Goal: Information Seeking & Learning: Learn about a topic

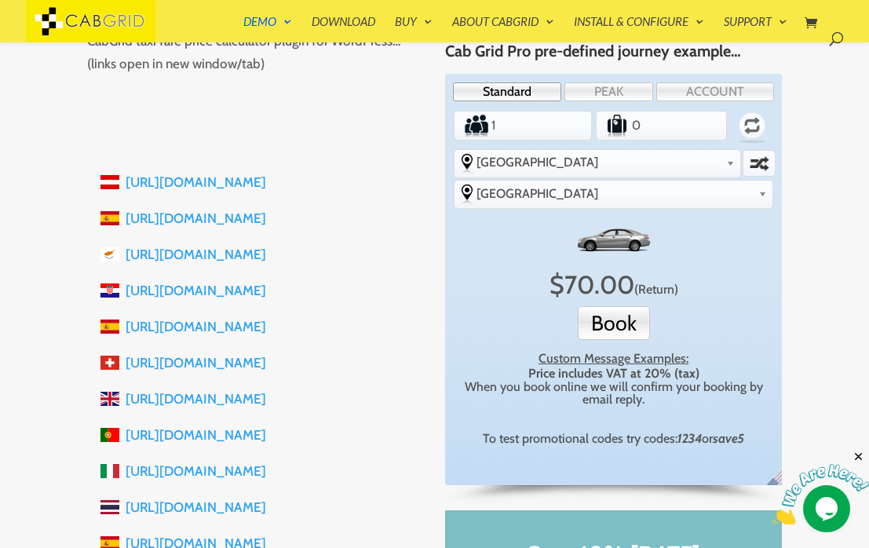
scroll to position [254, 0]
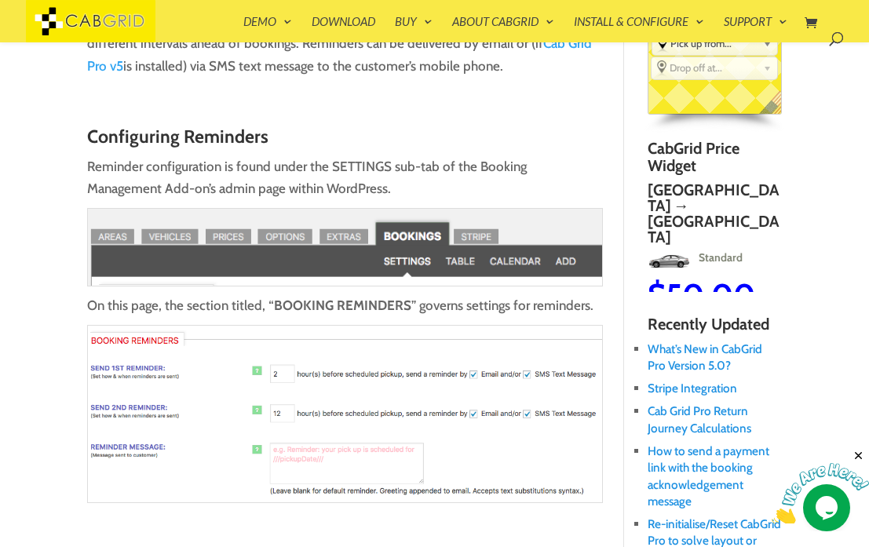
scroll to position [312, 0]
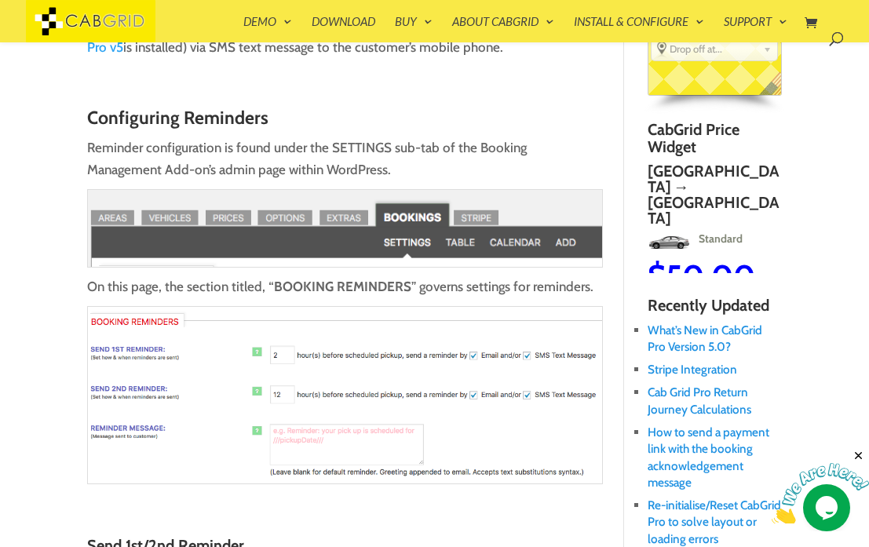
type input "2"
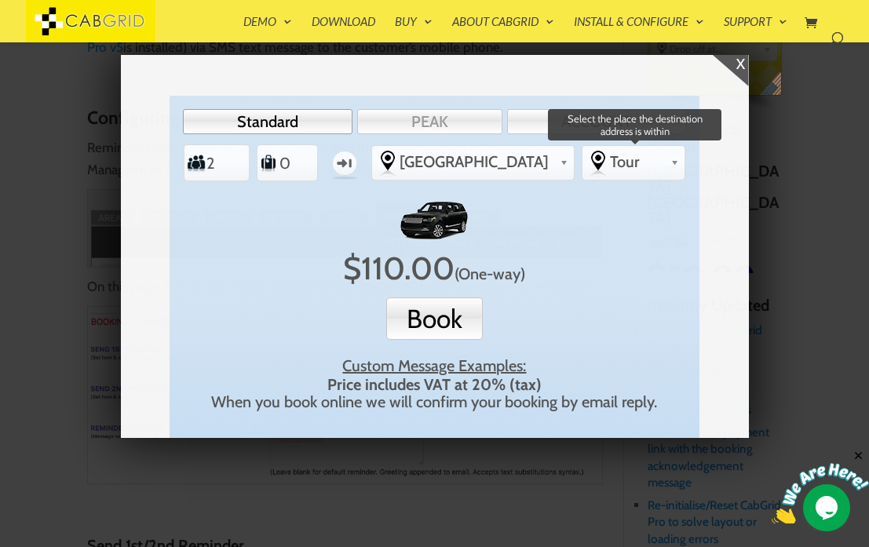
click at [676, 163] on b at bounding box center [674, 160] width 9 height 13
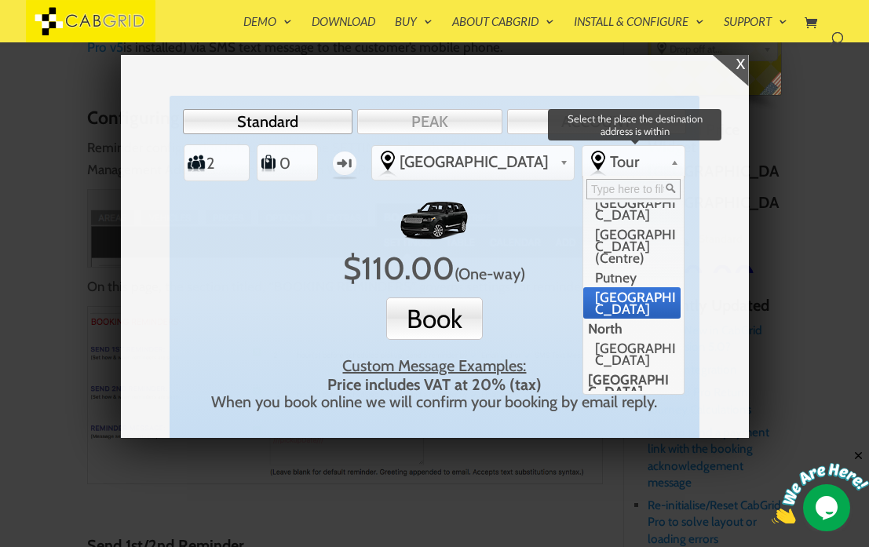
scroll to position [396, 0]
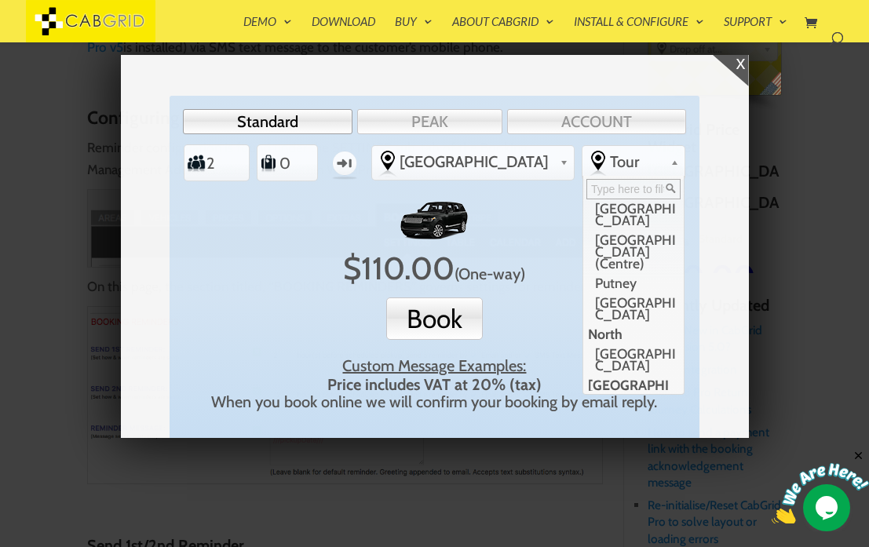
click at [740, 63] on div "x" at bounding box center [731, 70] width 36 height 31
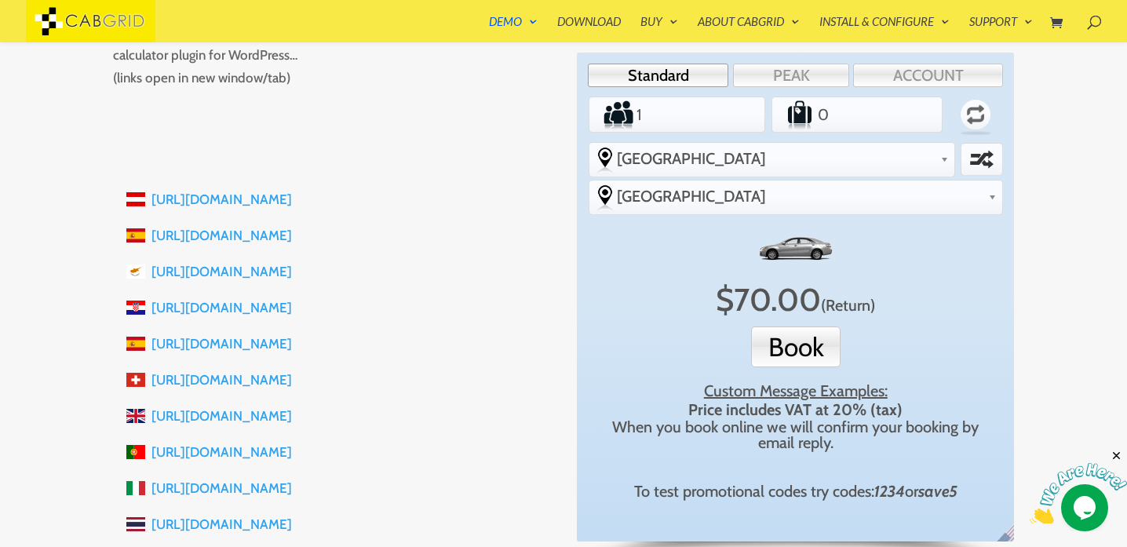
scroll to position [214, 0]
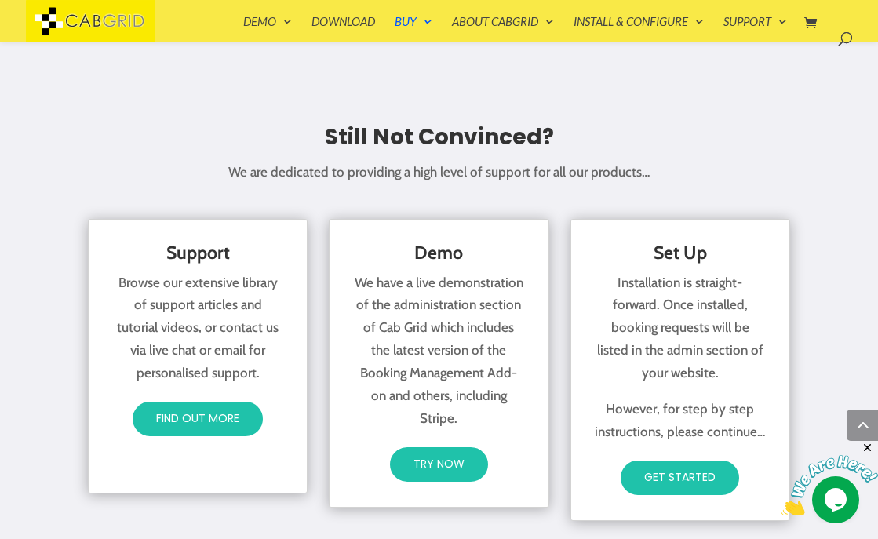
scroll to position [2248, 0]
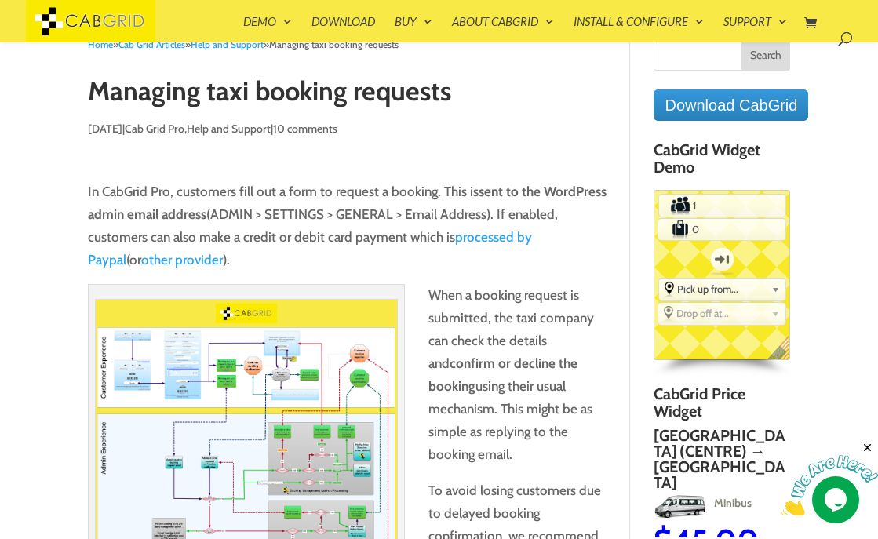
scroll to position [45, 0]
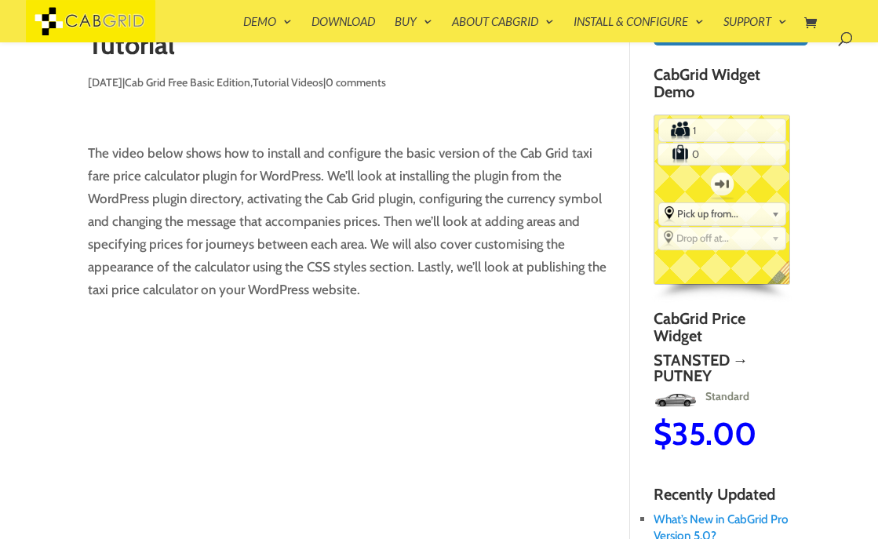
scroll to position [125, 0]
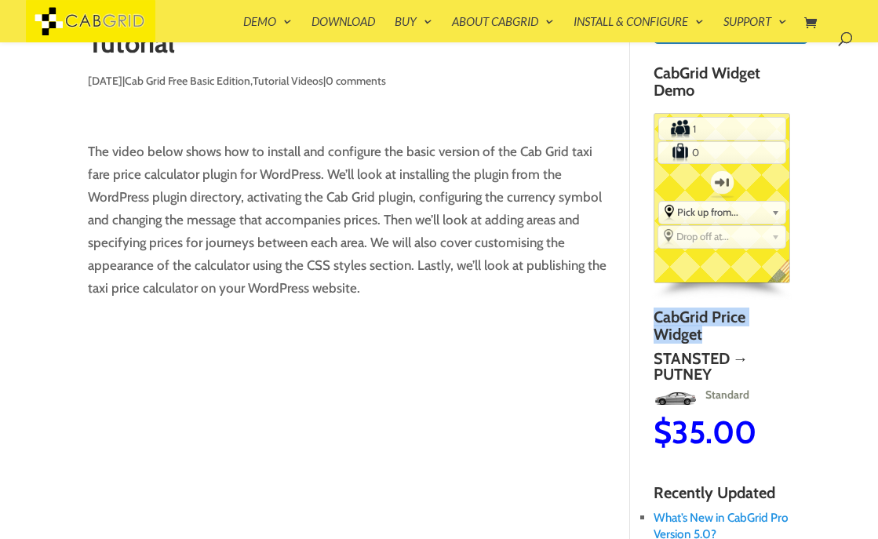
drag, startPoint x: 655, startPoint y: 314, endPoint x: 703, endPoint y: 334, distance: 52.8
click at [703, 334] on h4 "CabGrid Price Widget" at bounding box center [722, 330] width 137 height 42
copy h4 "CabGrid Price Widget"
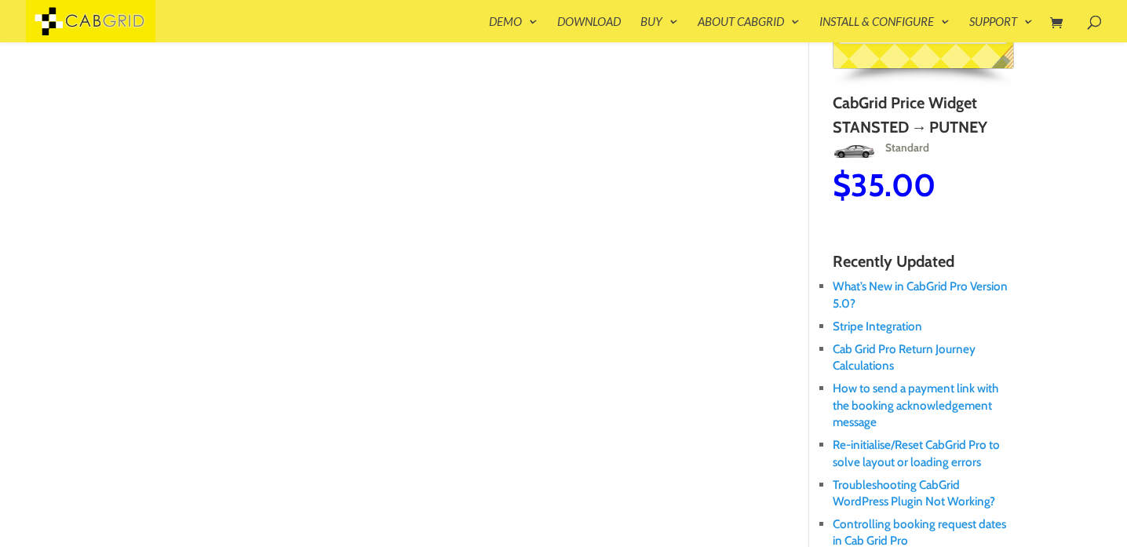
scroll to position [316, 0]
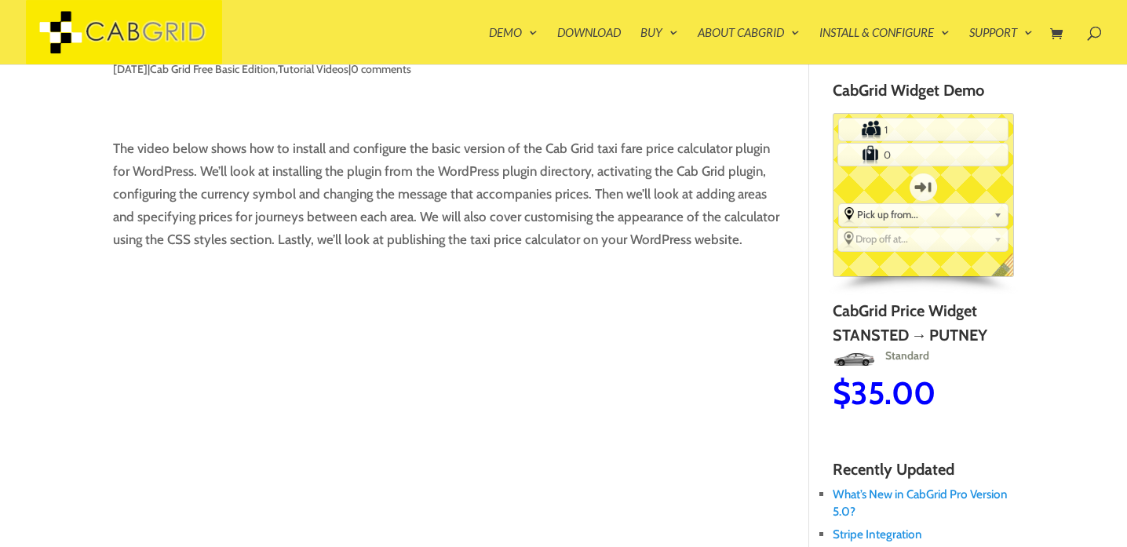
scroll to position [129, 0]
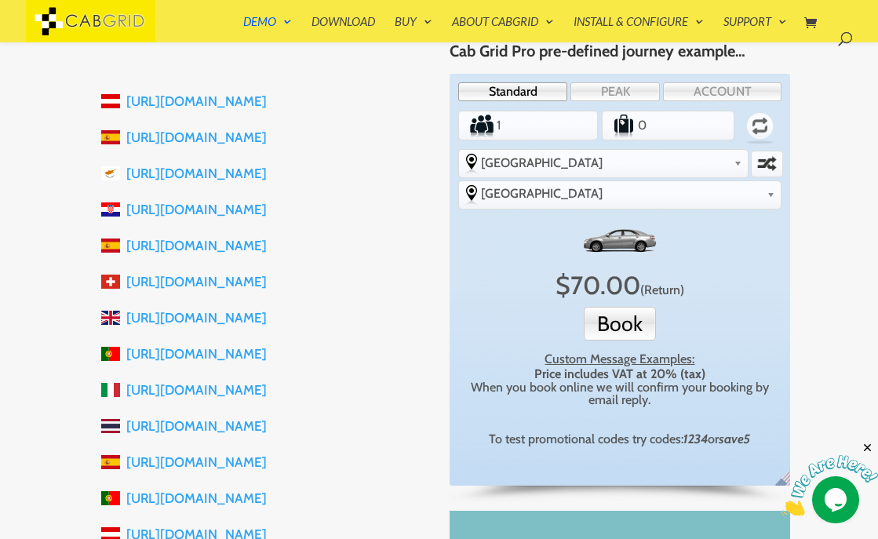
click at [197, 101] on link "[URL][DOMAIN_NAME]" at bounding box center [196, 101] width 141 height 16
click at [267, 135] on link "[URL][DOMAIN_NAME]" at bounding box center [196, 138] width 141 height 16
click at [248, 172] on link "[URL][DOMAIN_NAME]" at bounding box center [196, 174] width 141 height 16
click at [202, 212] on link "[URL][DOMAIN_NAME]" at bounding box center [196, 210] width 141 height 16
click at [252, 250] on link "[URL][DOMAIN_NAME]" at bounding box center [196, 246] width 141 height 16
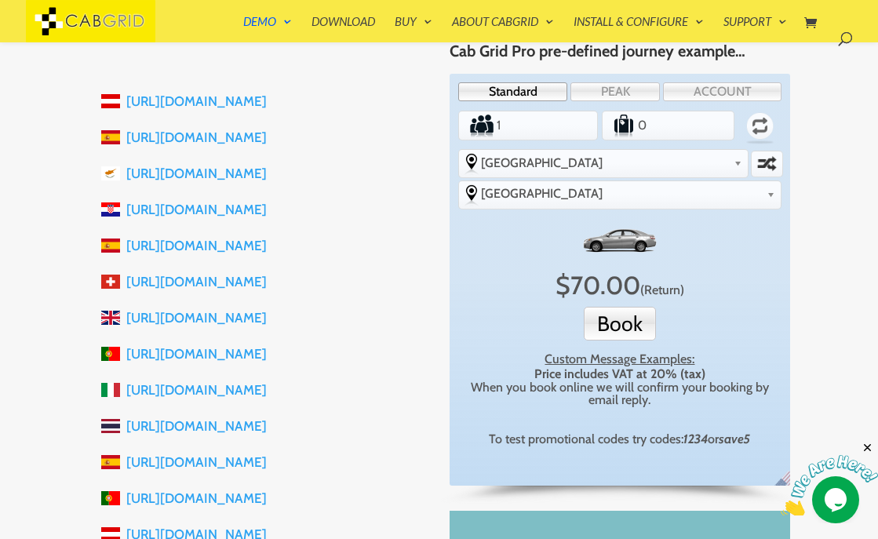
click at [213, 284] on link "[URL][DOMAIN_NAME]" at bounding box center [196, 282] width 141 height 16
click at [219, 282] on link "[URL][DOMAIN_NAME]" at bounding box center [196, 282] width 141 height 16
click at [228, 320] on link "[URL][DOMAIN_NAME]" at bounding box center [196, 318] width 141 height 16
